Goal: Task Accomplishment & Management: Complete application form

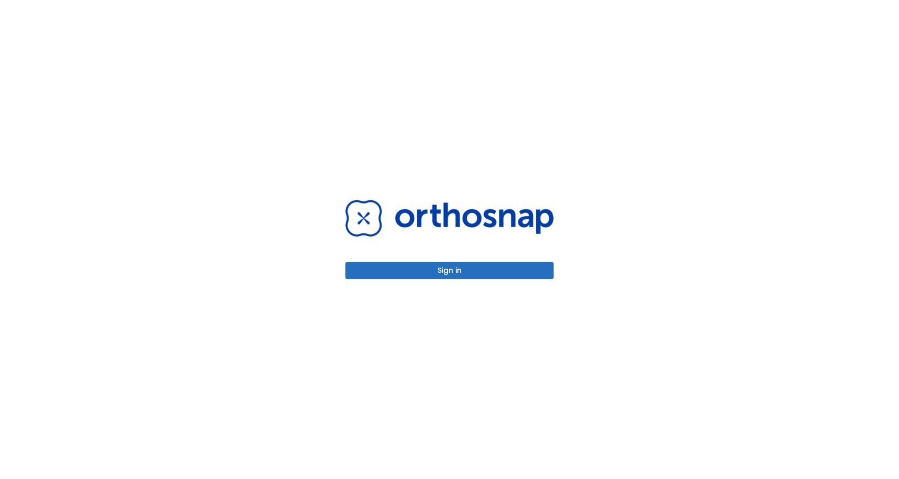
click at [455, 276] on button "Sign in" at bounding box center [450, 270] width 208 height 17
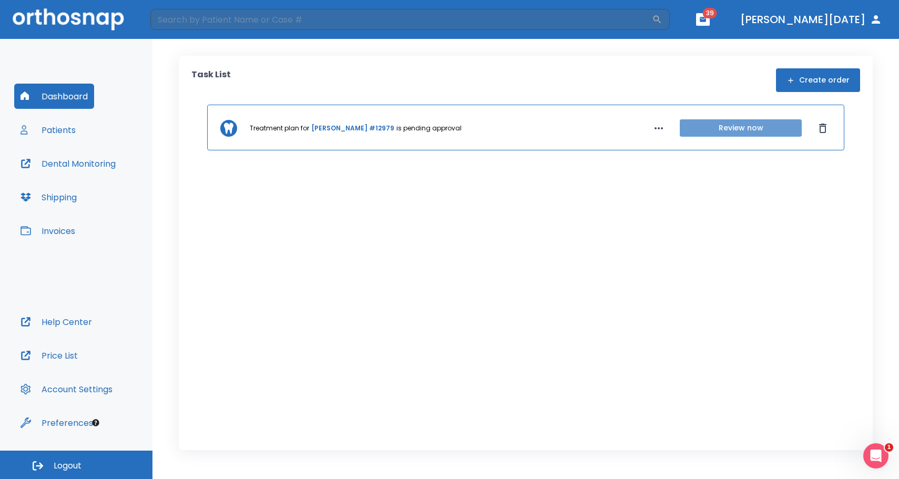
click at [779, 131] on button "Review now" at bounding box center [741, 127] width 122 height 17
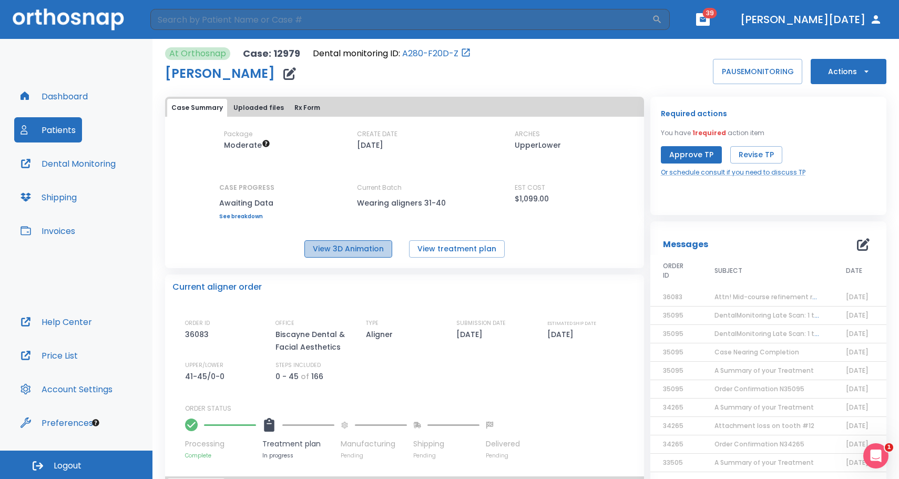
click at [345, 252] on button "View 3D Animation" at bounding box center [349, 248] width 88 height 17
click at [775, 291] on td "Attn! Mid-course refinement required" at bounding box center [768, 297] width 132 height 18
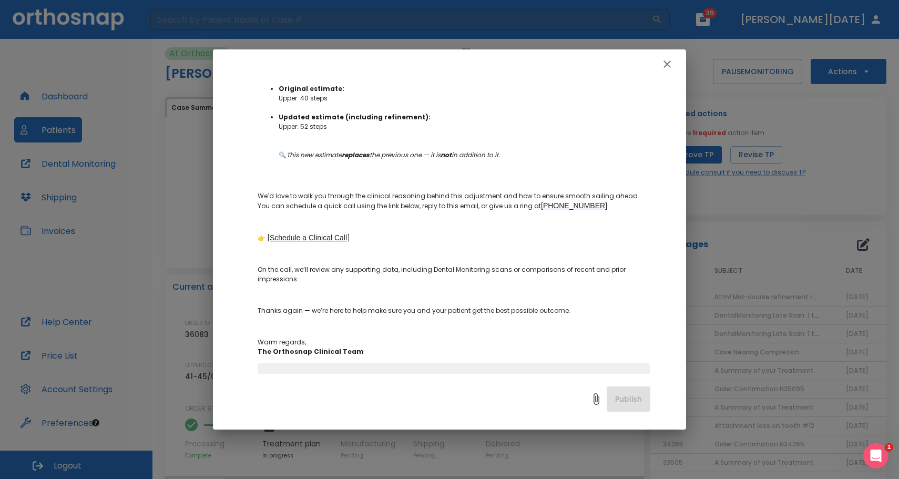
scroll to position [338, 0]
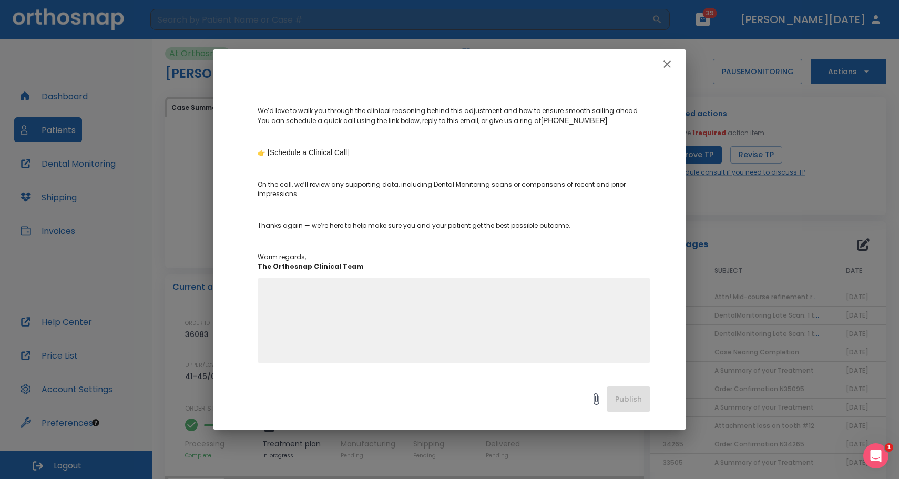
click at [520, 338] on textarea at bounding box center [454, 325] width 380 height 73
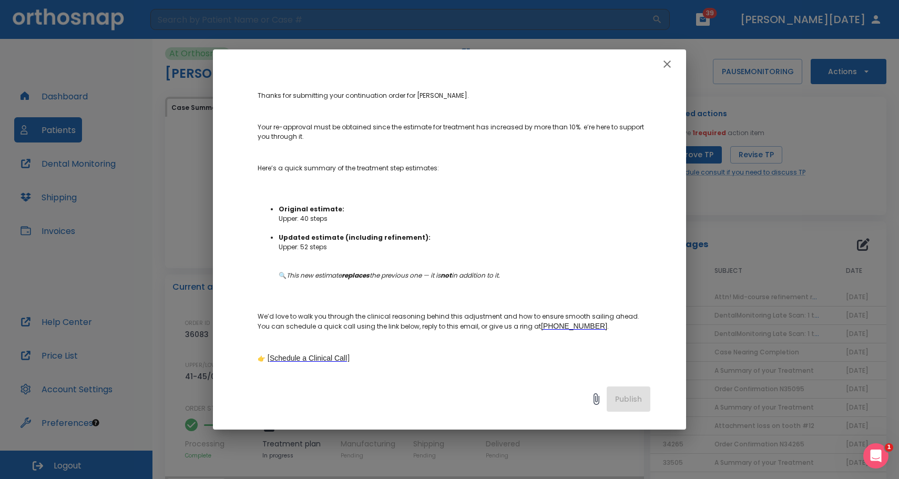
scroll to position [0, 0]
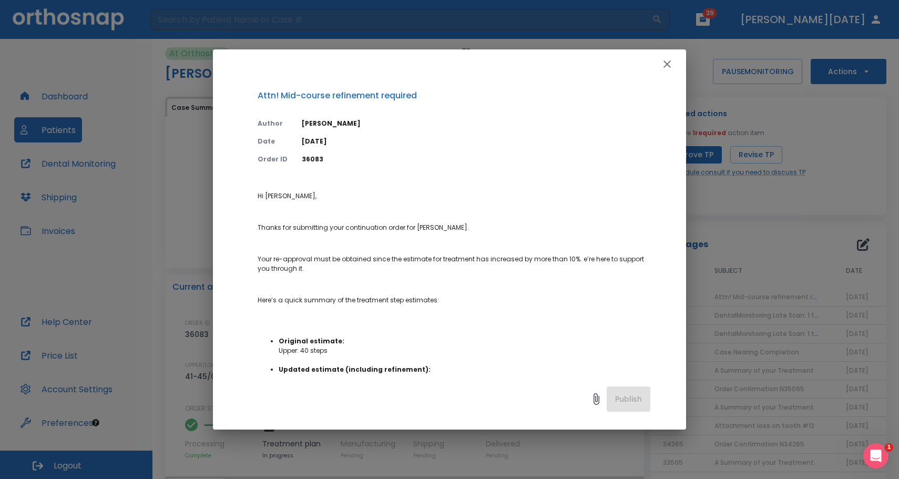
click at [672, 55] on button "button" at bounding box center [667, 64] width 21 height 21
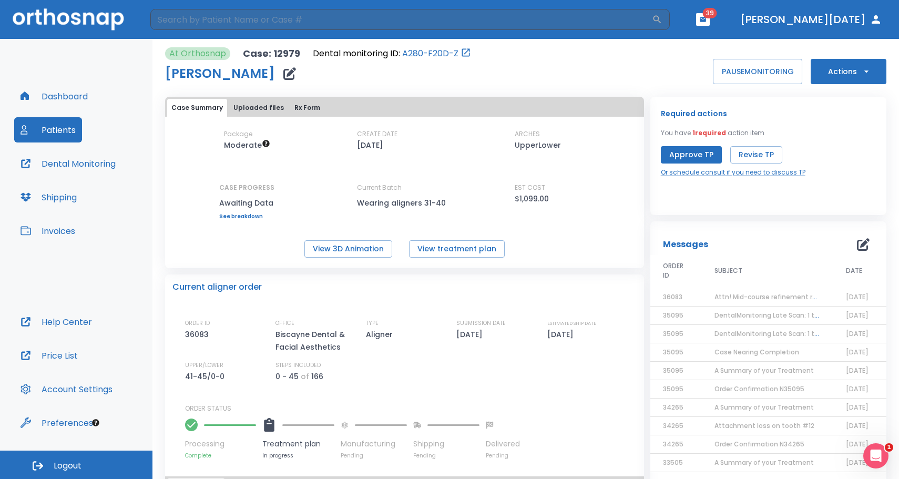
click at [661, 152] on button "Approve TP" at bounding box center [691, 154] width 61 height 17
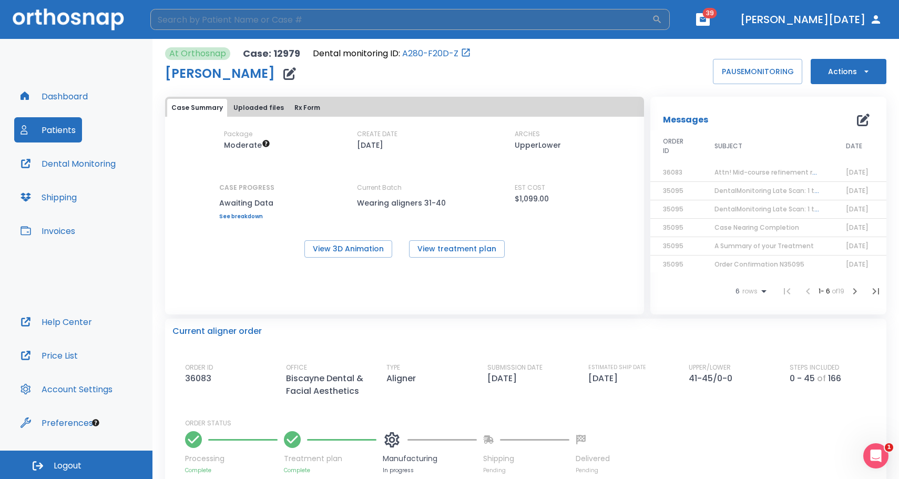
click at [345, 29] on input "search" at bounding box center [401, 19] width 502 height 21
type input "calin"
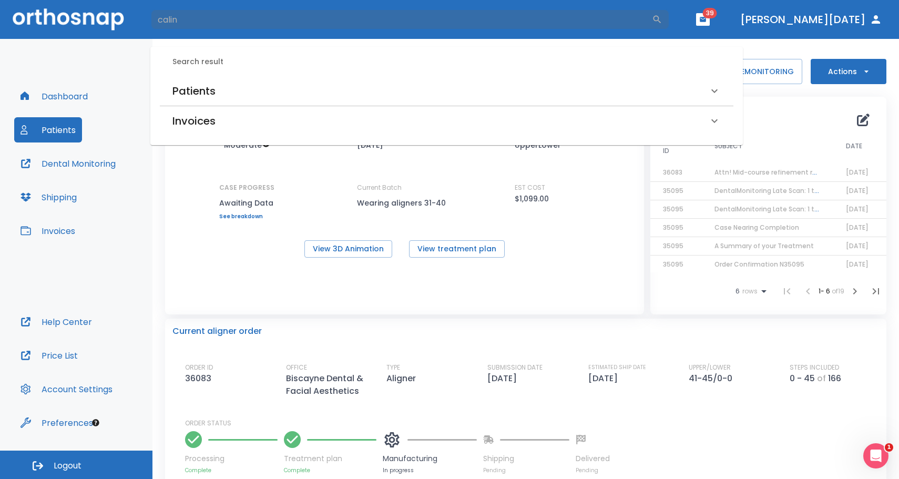
click at [196, 86] on h6 "Patients" at bounding box center [194, 91] width 43 height 17
click at [190, 125] on h6 "Calin Wilson (Received by doctor)" at bounding box center [447, 127] width 544 height 15
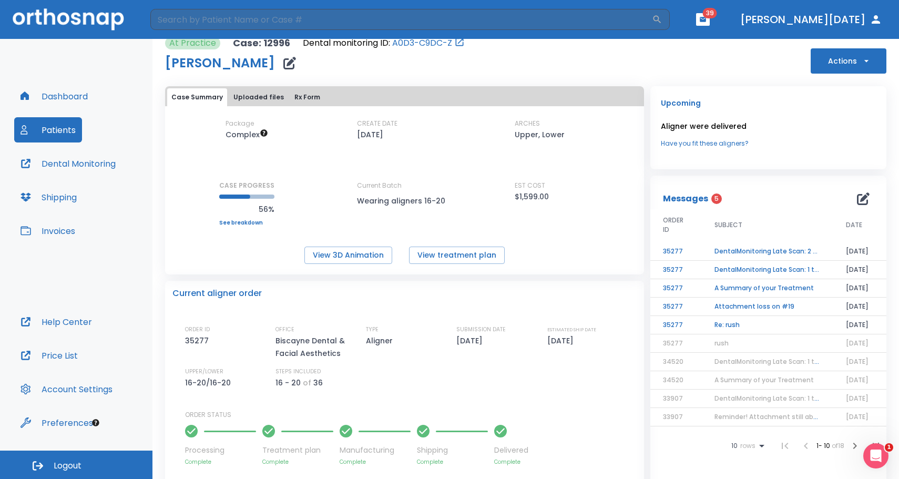
scroll to position [6, 0]
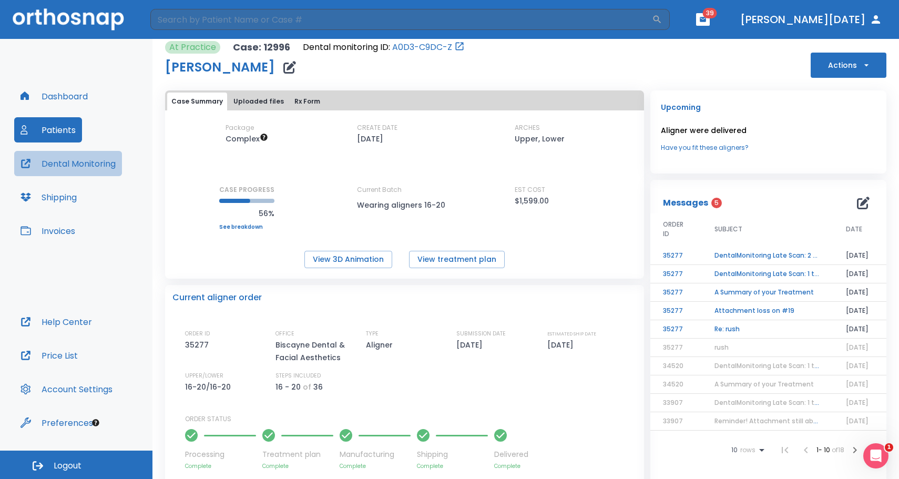
click at [78, 160] on button "Dental Monitoring" at bounding box center [68, 163] width 108 height 25
click at [800, 258] on td "DentalMonitoring Late Scan: 2 - 4 Weeks Notification" at bounding box center [768, 256] width 132 height 18
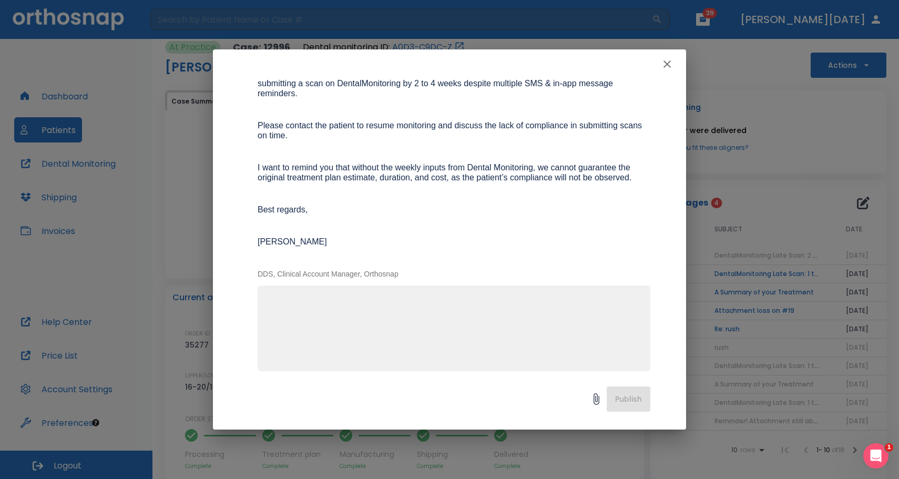
scroll to position [0, 0]
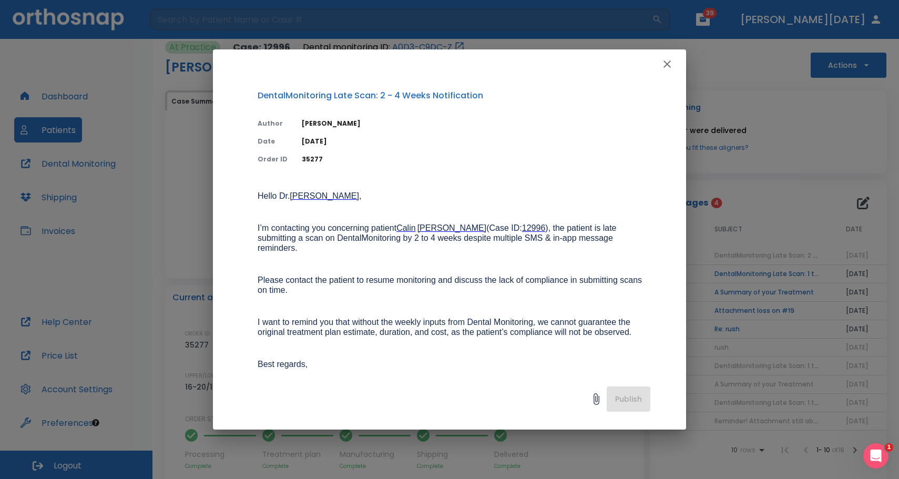
click at [672, 68] on icon "button" at bounding box center [667, 64] width 13 height 13
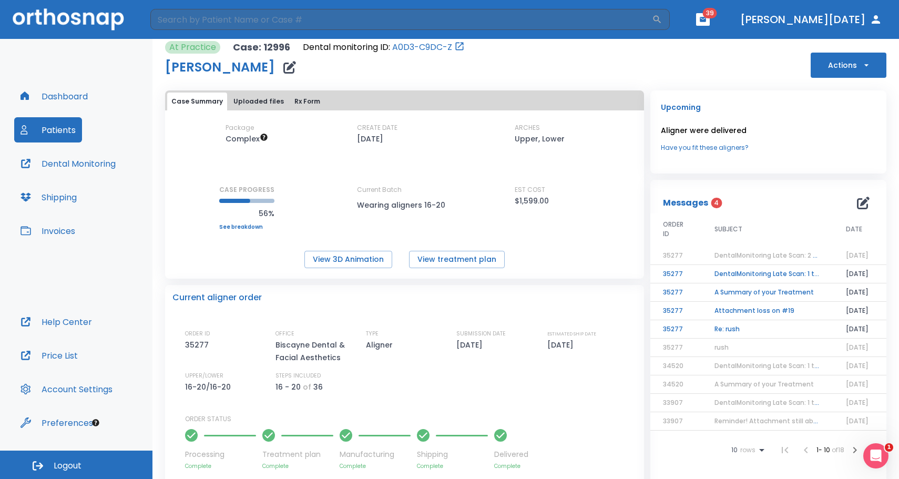
click at [430, 71] on div "Calin Wilson" at bounding box center [315, 67] width 300 height 21
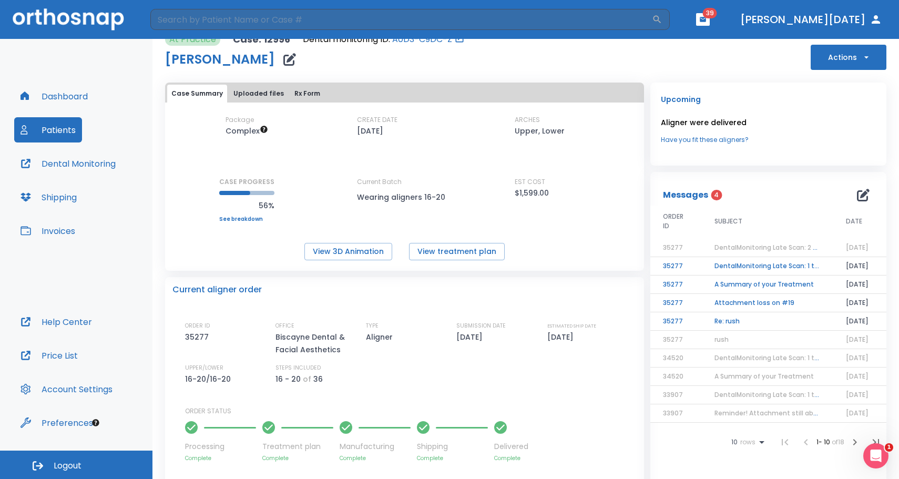
scroll to position [16, 0]
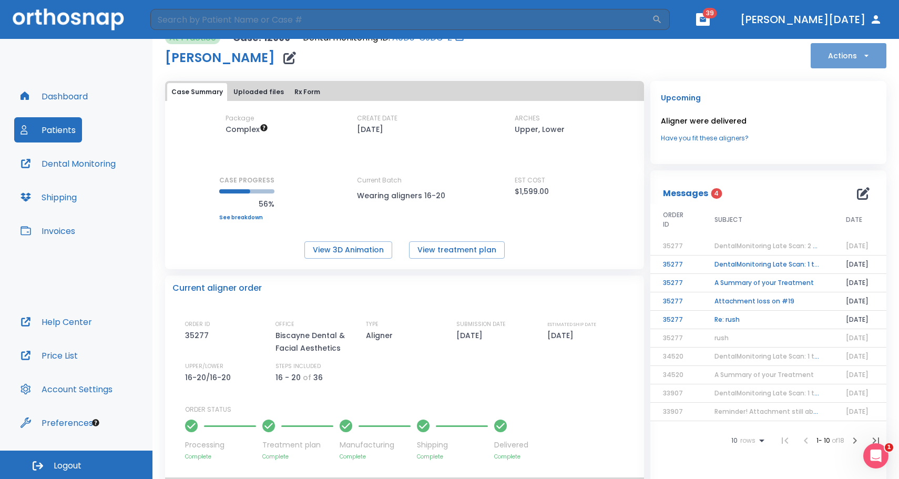
click at [861, 45] on button "Actions" at bounding box center [849, 55] width 76 height 25
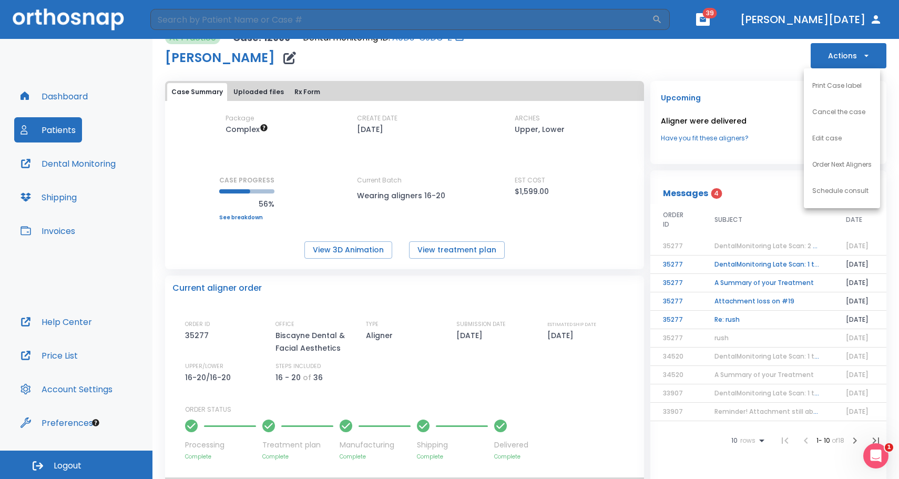
click at [831, 174] on li "Order Next Aligners" at bounding box center [842, 164] width 76 height 26
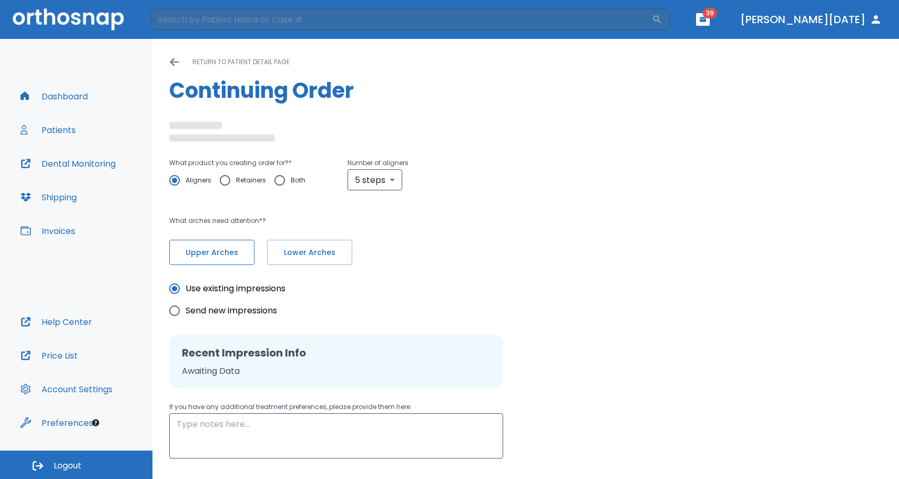
click at [230, 255] on span "Upper Arches" at bounding box center [211, 252] width 63 height 11
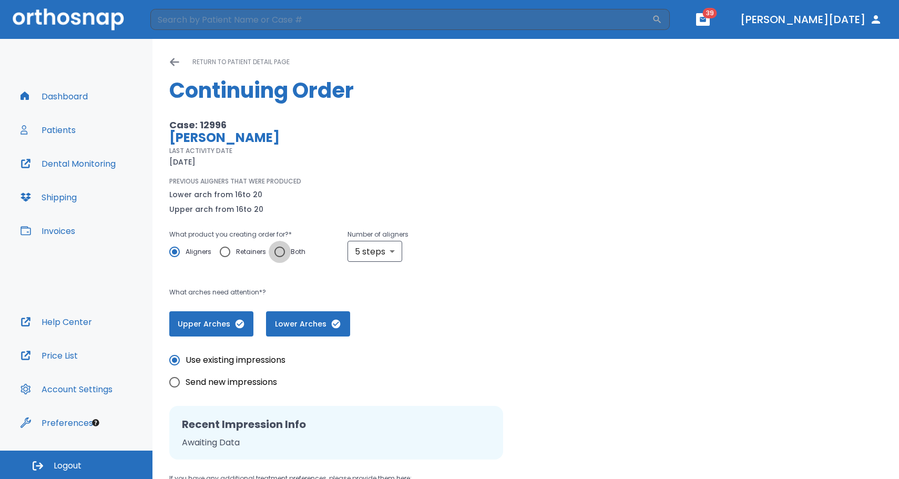
click at [289, 258] on input "Both" at bounding box center [280, 252] width 22 height 22
radio input "true"
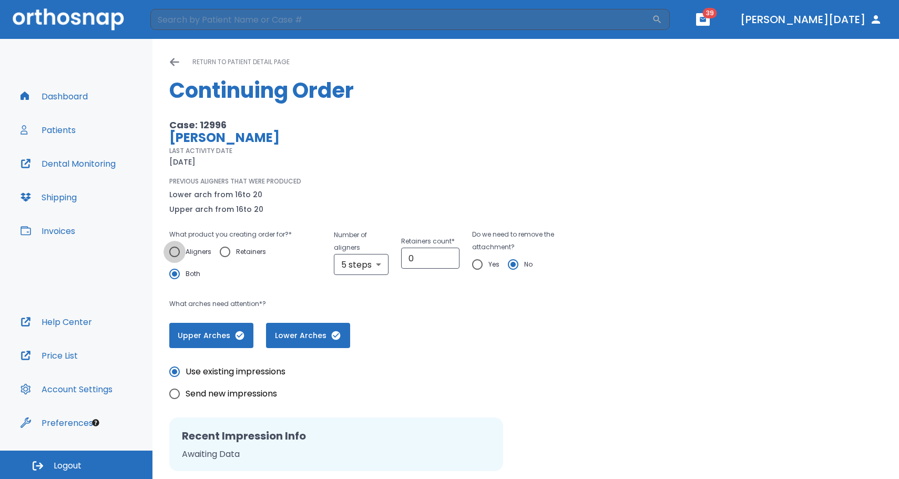
click at [176, 255] on input "Aligners" at bounding box center [175, 252] width 22 height 22
radio input "true"
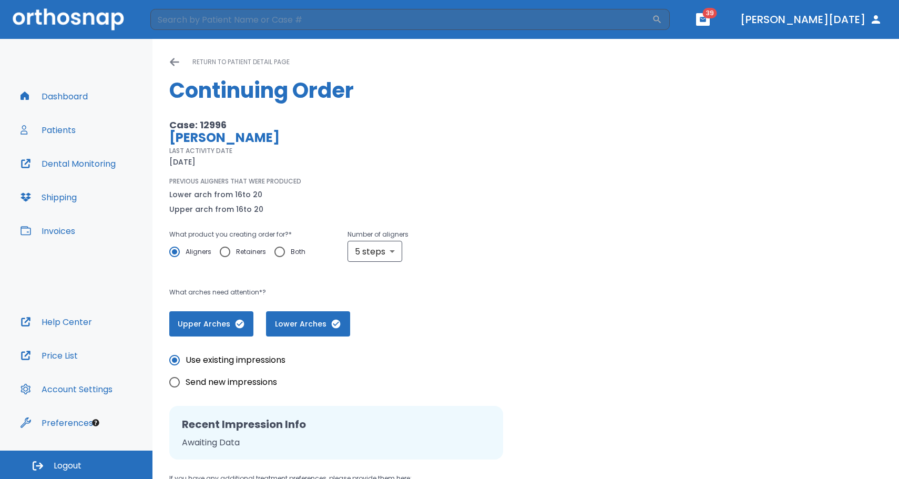
scroll to position [135, 0]
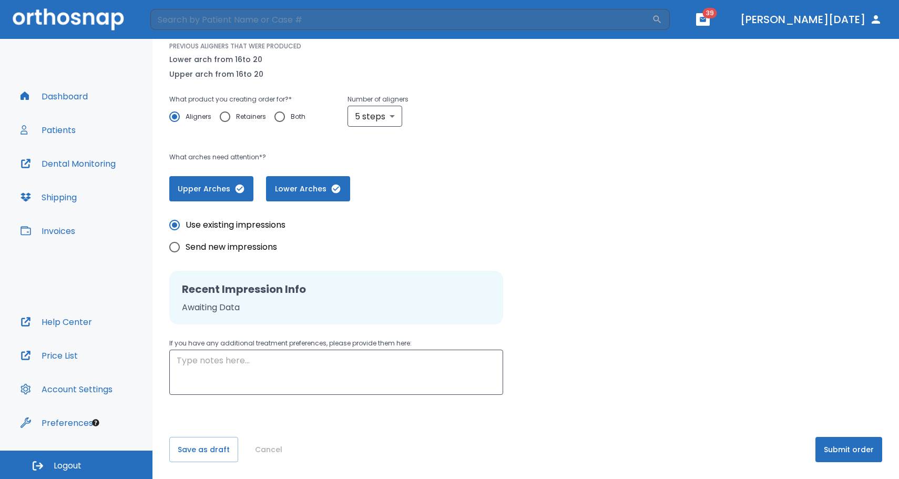
click at [862, 456] on button "Submit order" at bounding box center [849, 449] width 67 height 25
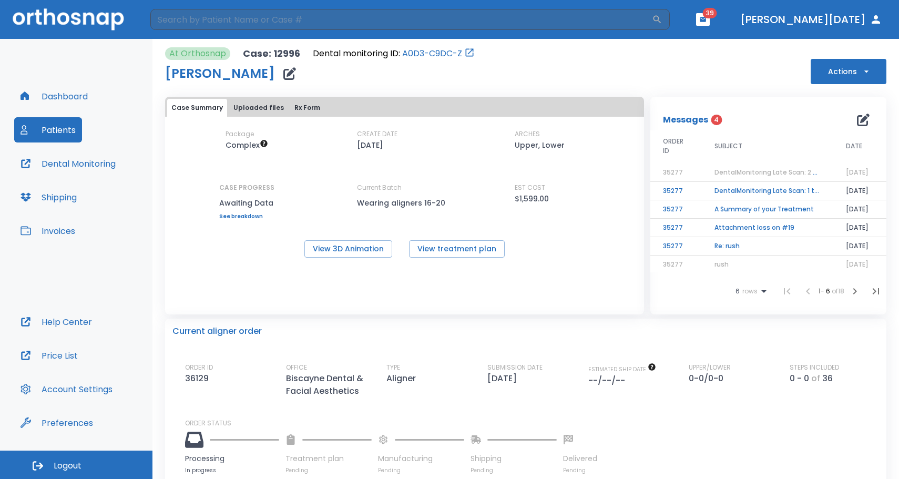
click at [58, 139] on button "Patients" at bounding box center [48, 129] width 68 height 25
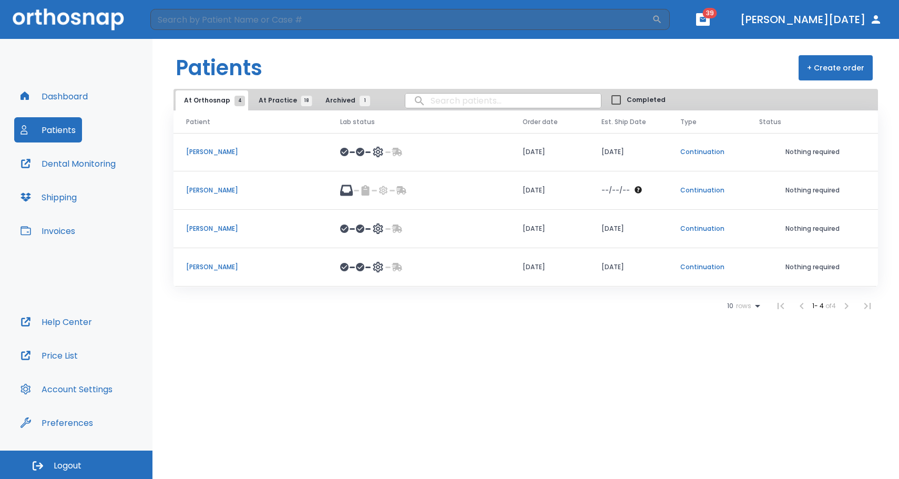
click at [59, 139] on button "Patients" at bounding box center [48, 129] width 68 height 25
